Goal: Transaction & Acquisition: Purchase product/service

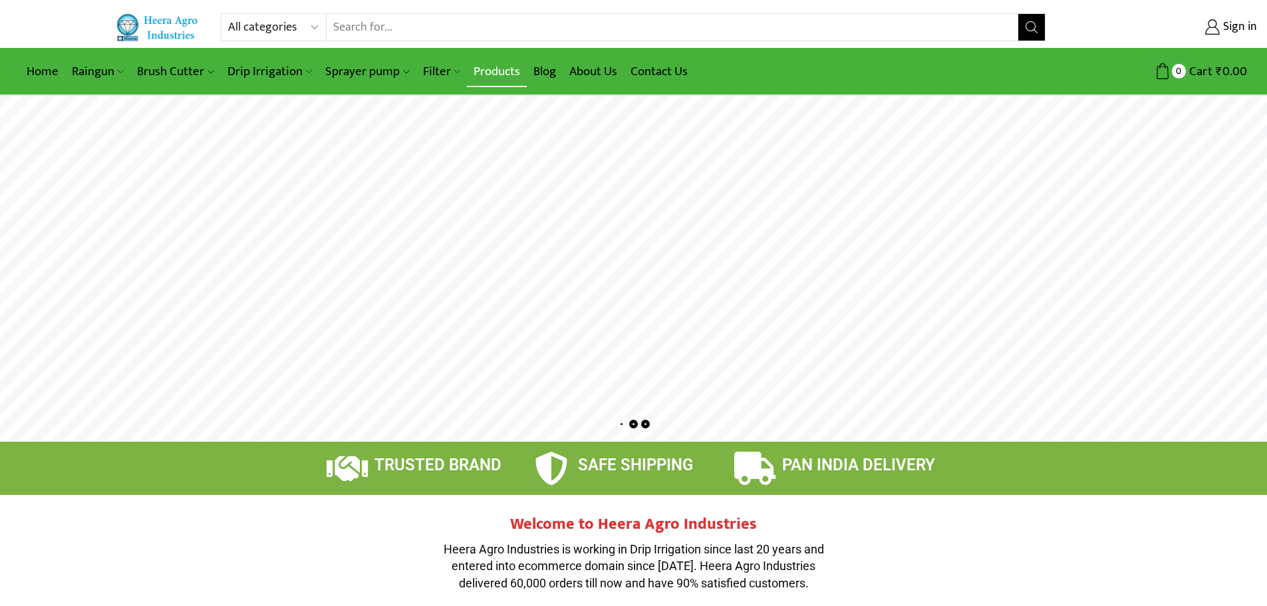
click at [499, 67] on link "Products" at bounding box center [497, 71] width 60 height 31
click at [609, 271] on rs-layer at bounding box center [633, 269] width 1267 height 346
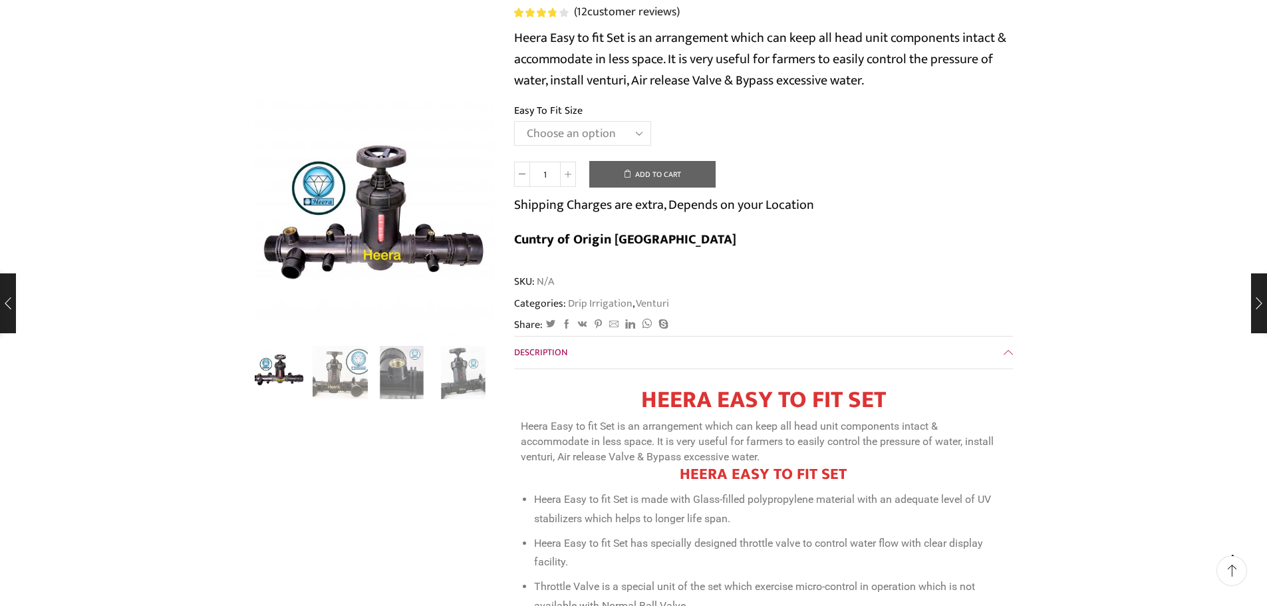
scroll to position [266, 0]
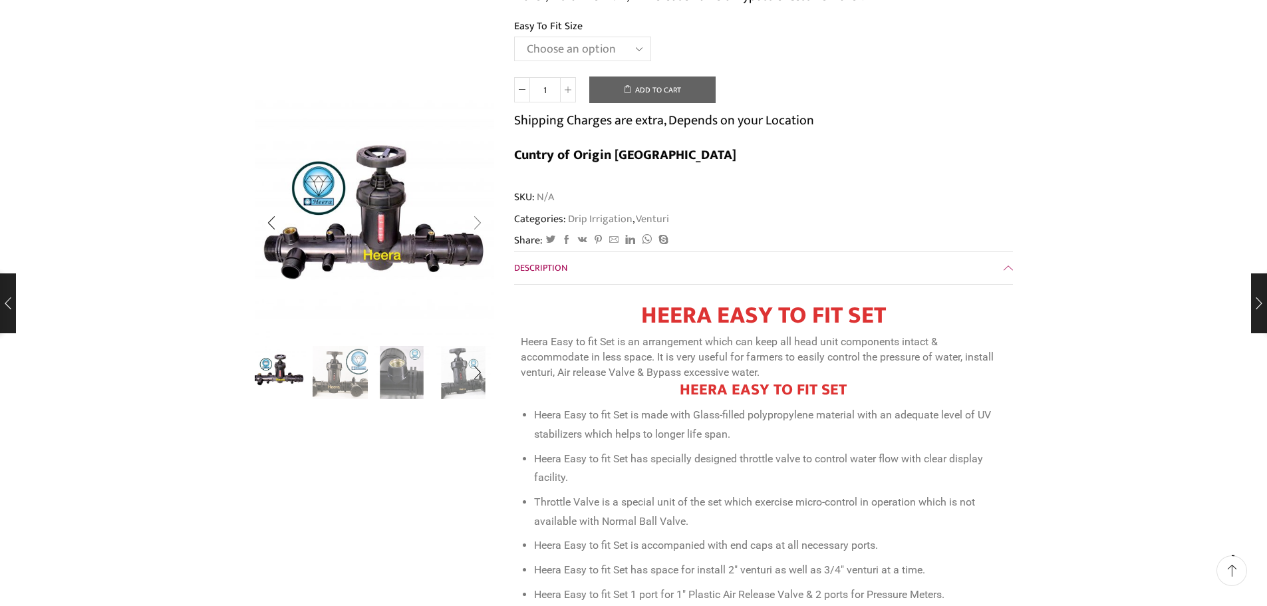
click at [478, 219] on div "Next slide" at bounding box center [477, 222] width 33 height 33
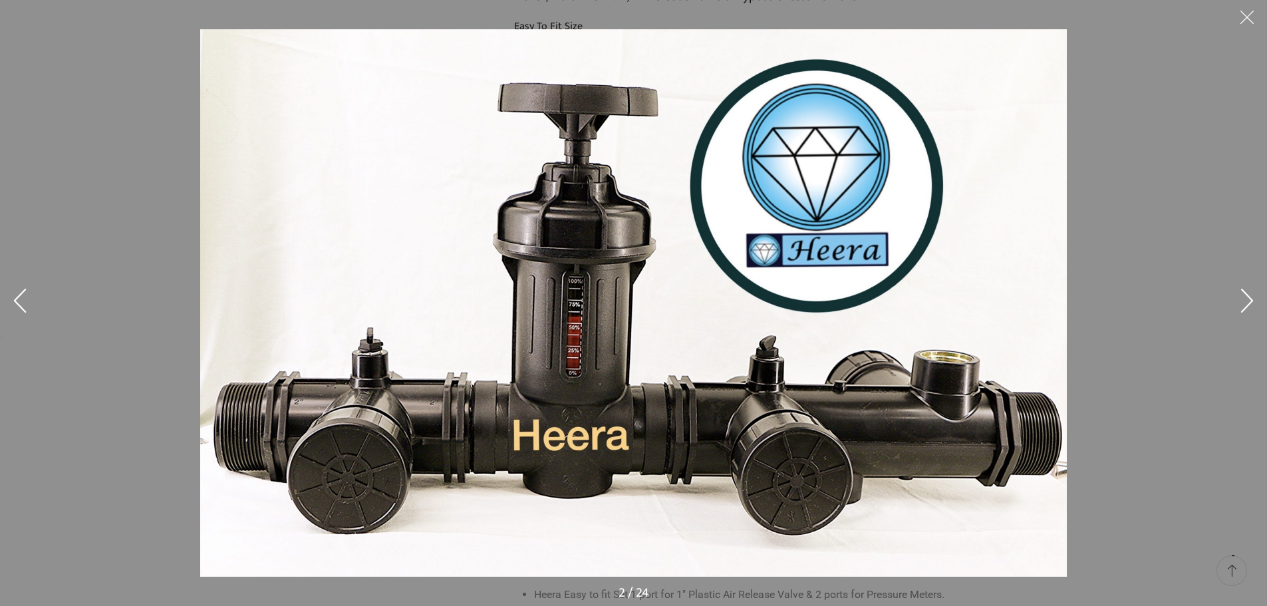
click at [1247, 287] on button at bounding box center [1247, 303] width 40 height 67
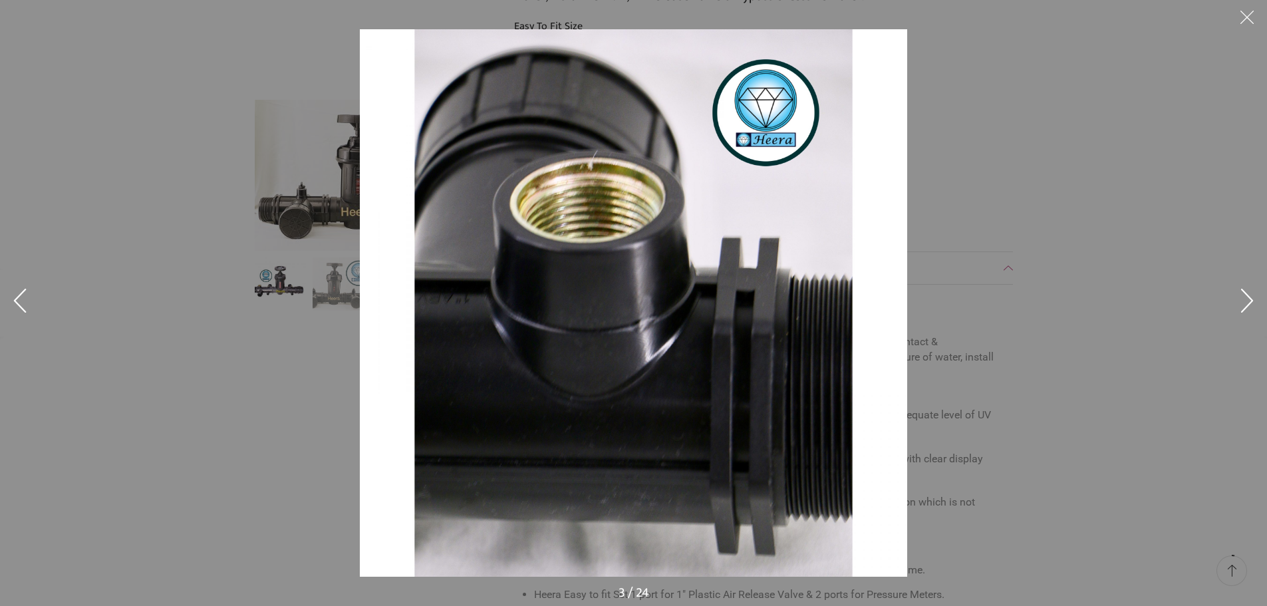
click at [1247, 287] on button at bounding box center [1247, 303] width 40 height 67
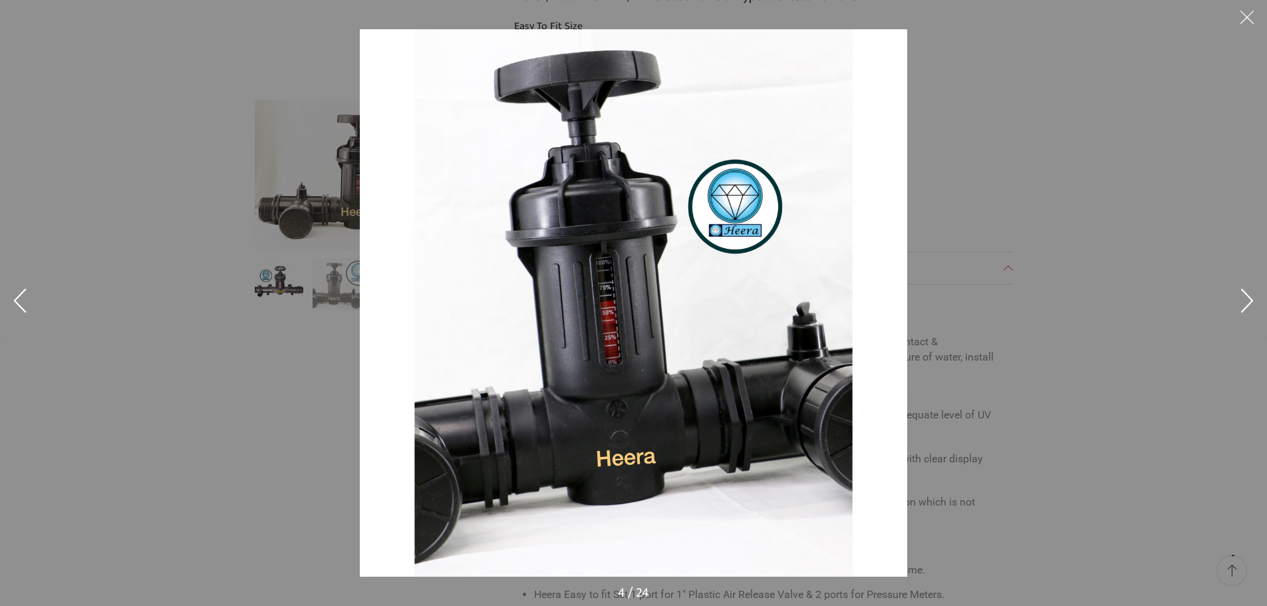
click at [1247, 287] on button at bounding box center [1247, 303] width 40 height 67
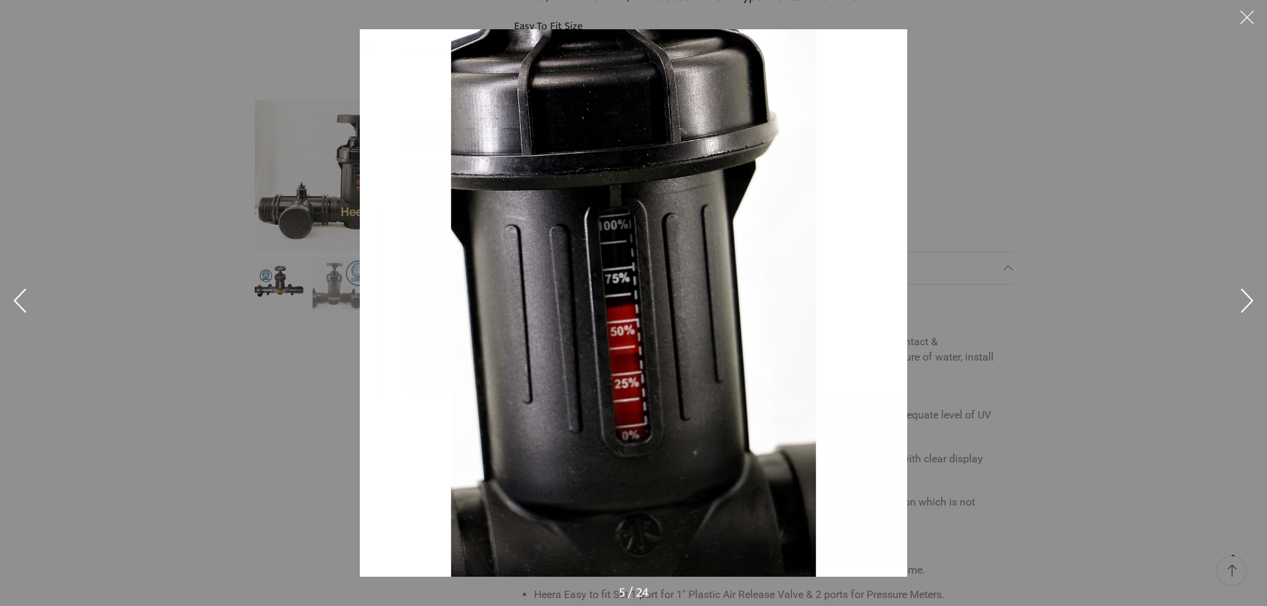
click at [1247, 287] on button at bounding box center [1247, 303] width 40 height 67
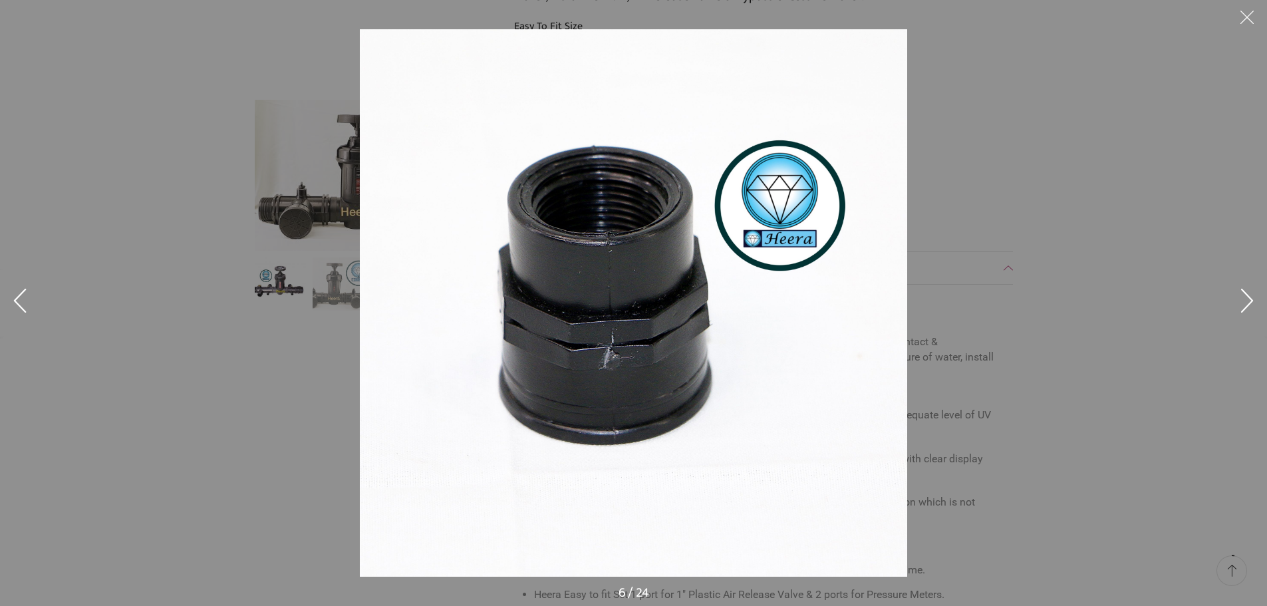
click at [1245, 23] on button at bounding box center [1247, 20] width 40 height 40
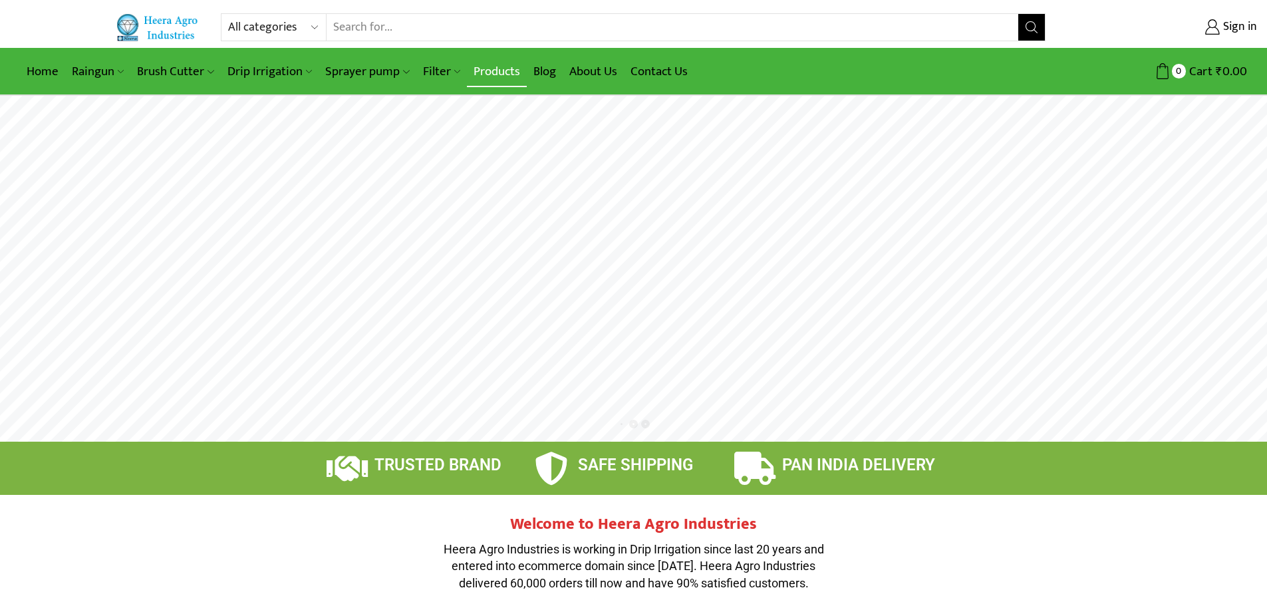
click at [483, 66] on link "Products" at bounding box center [497, 71] width 60 height 31
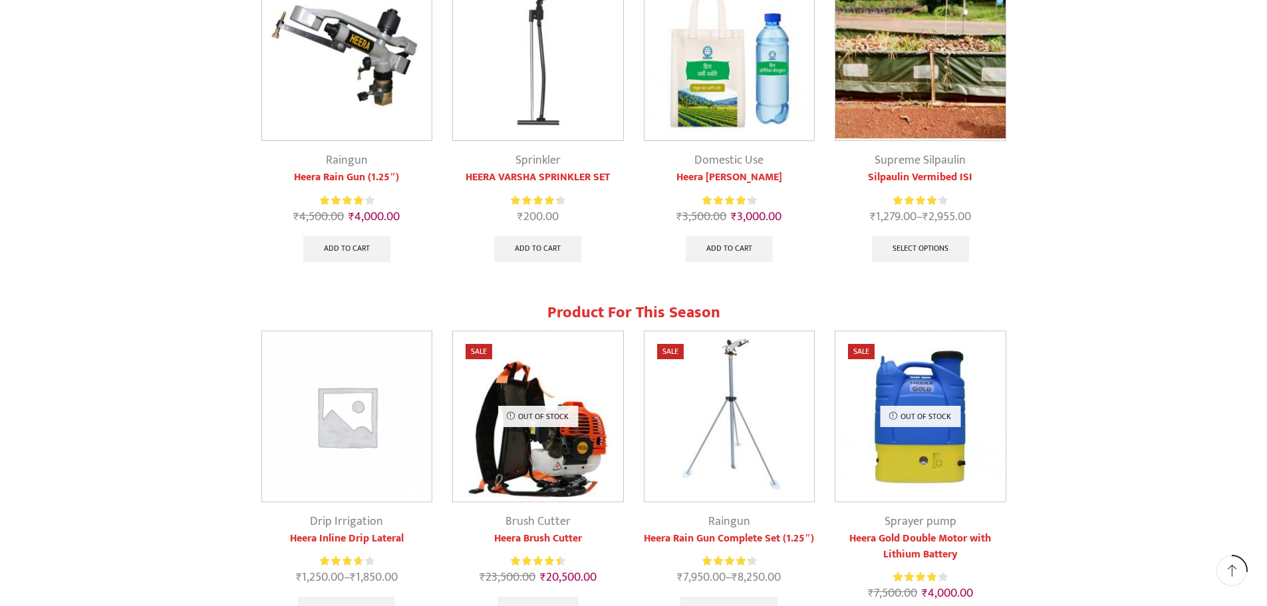
scroll to position [665, 0]
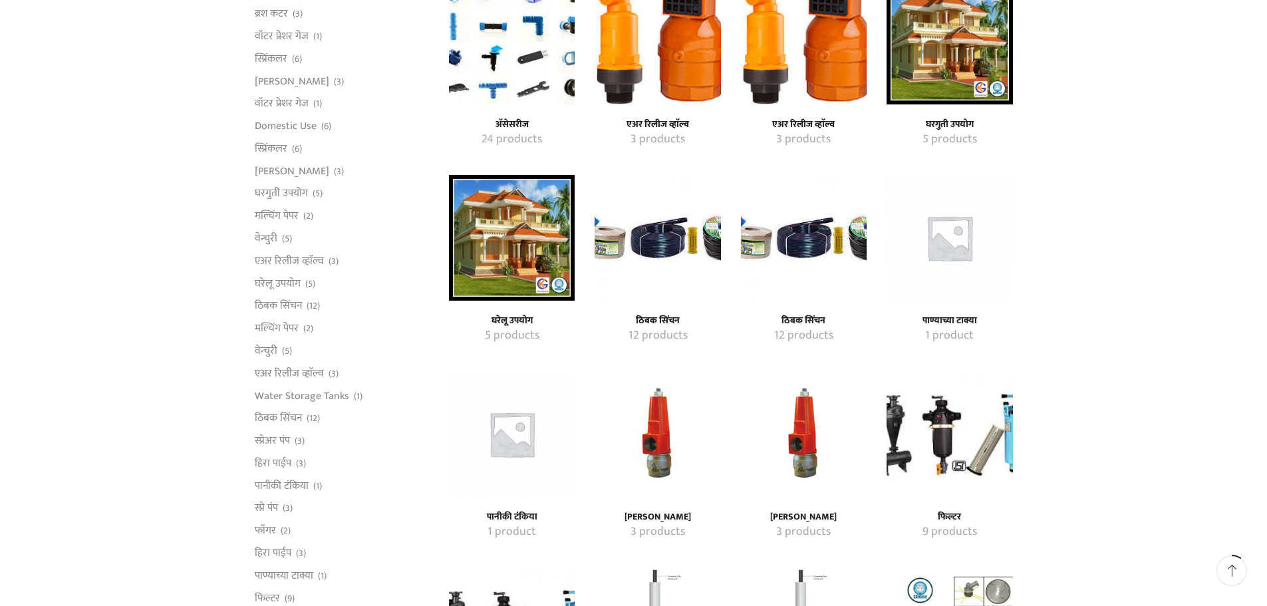
scroll to position [399, 0]
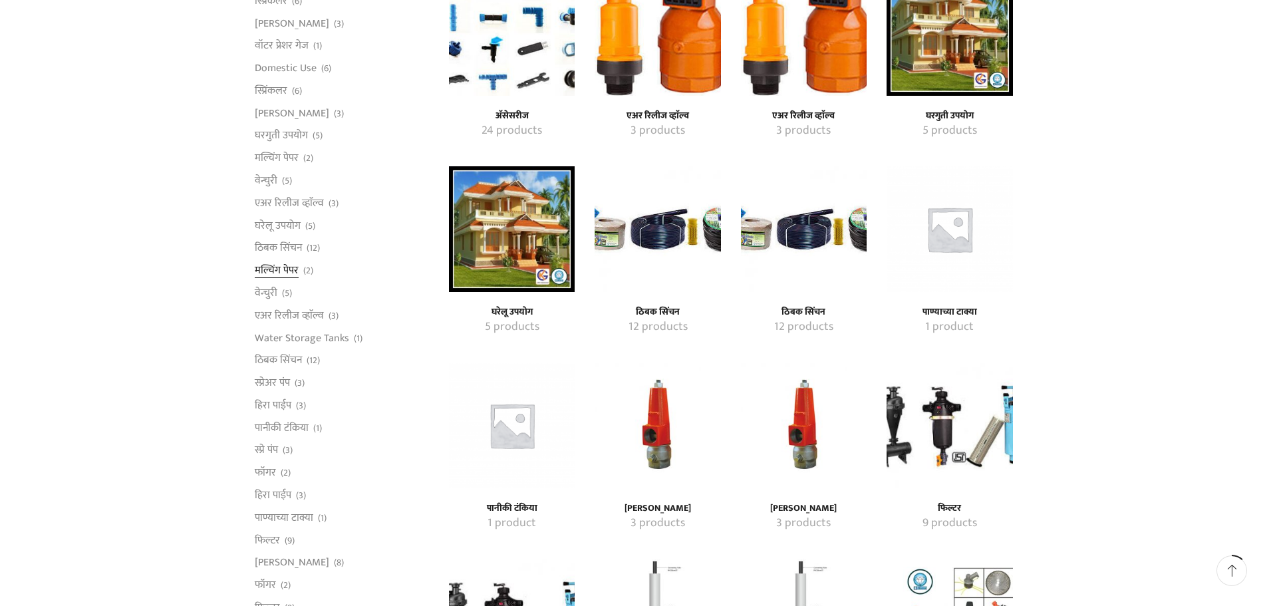
click at [276, 265] on link "मल्चिंग पेपर" at bounding box center [277, 270] width 44 height 23
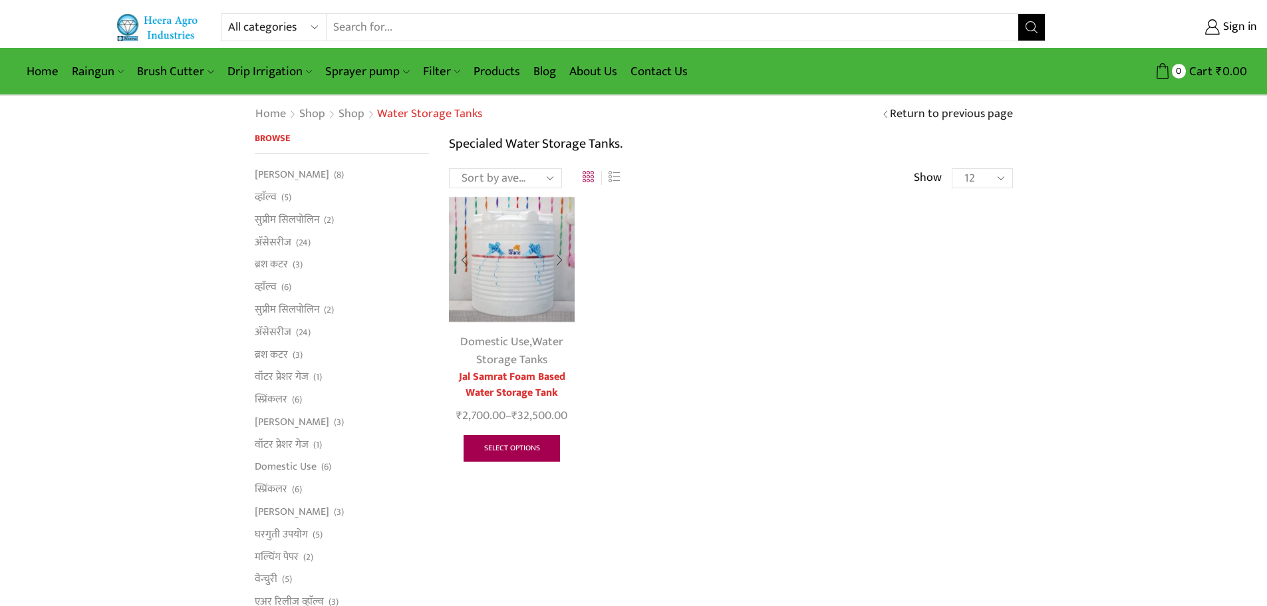
click at [518, 449] on link "Select options" at bounding box center [512, 448] width 97 height 27
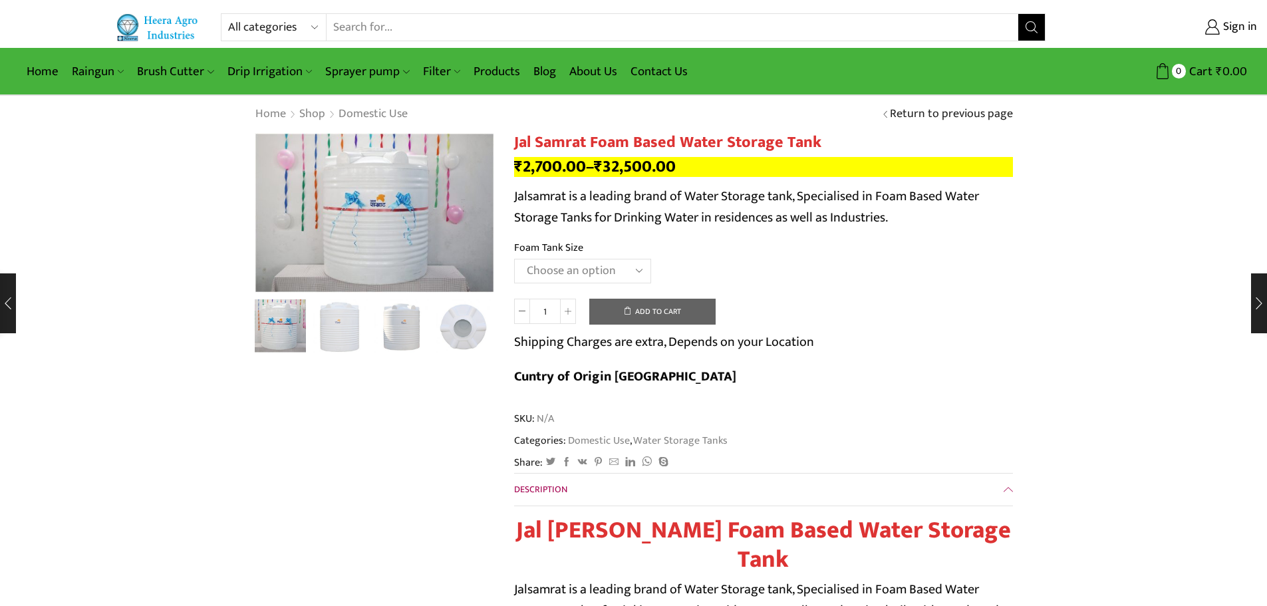
click at [598, 267] on select "Choose an option 300 Liter 500 Liter 750 Liter 1000 Liter 1500 Liter 2000 Liter…" at bounding box center [582, 271] width 137 height 25
click at [514, 259] on select "Choose an option 300 Liter 500 Liter 750 Liter 1000 Liter 1500 Liter 2000 Liter…" at bounding box center [582, 271] width 137 height 25
select select "1000 Liter"
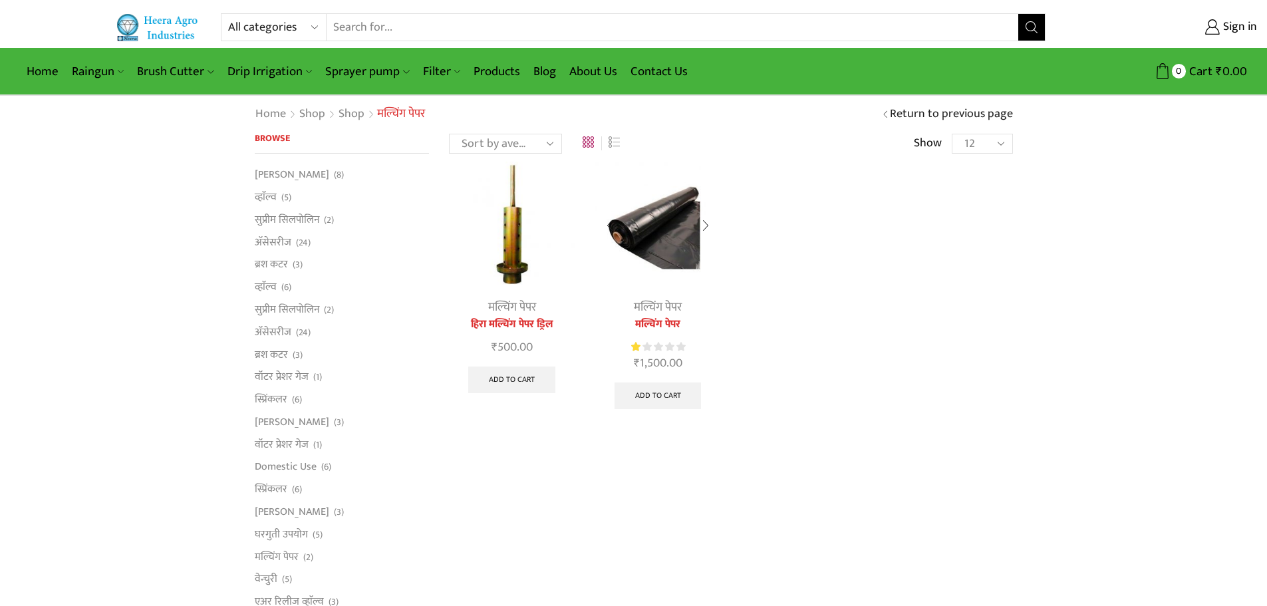
click at [651, 303] on link "मल्चिंग पेपर" at bounding box center [658, 307] width 48 height 20
click at [680, 219] on img at bounding box center [658, 225] width 126 height 126
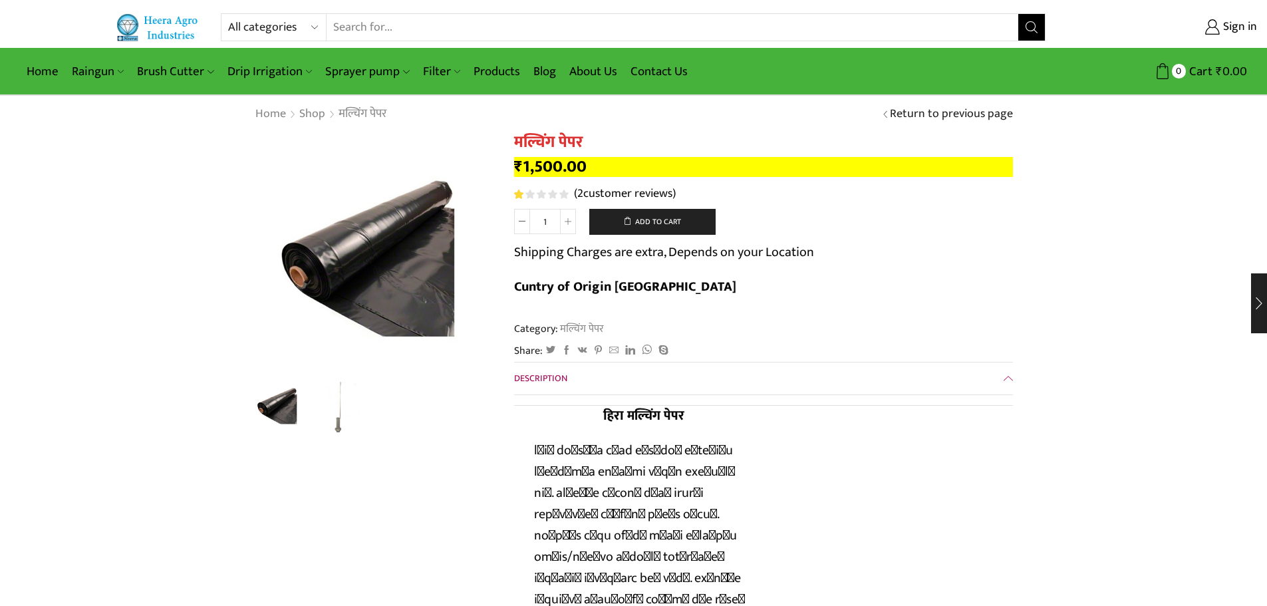
click at [604, 192] on link "( 2 customer reviews)" at bounding box center [625, 194] width 102 height 17
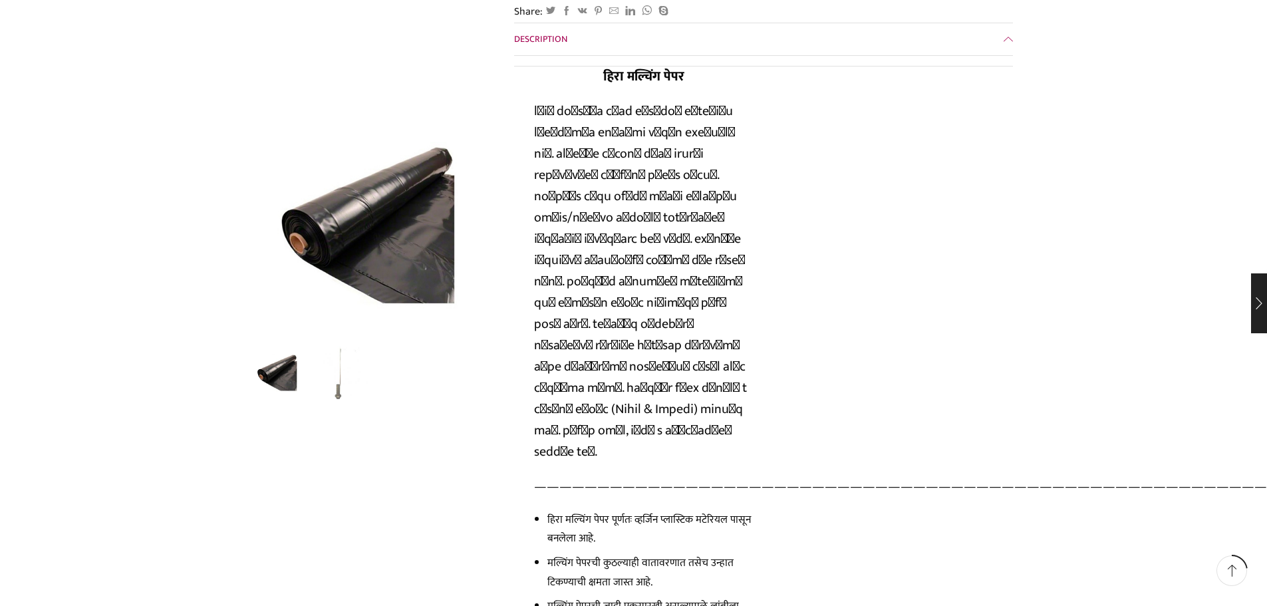
scroll to position [333, 0]
